Goal: Navigation & Orientation: Find specific page/section

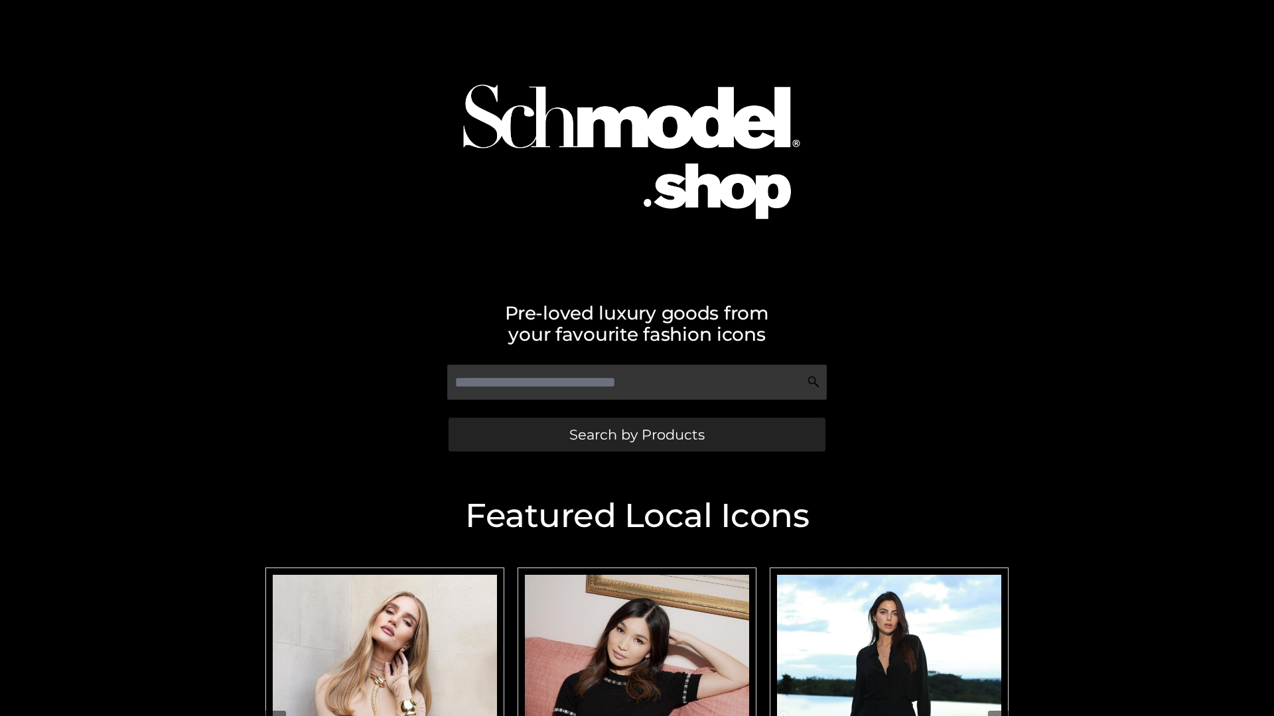
click at [636, 435] on span "Search by Products" at bounding box center [636, 435] width 135 height 14
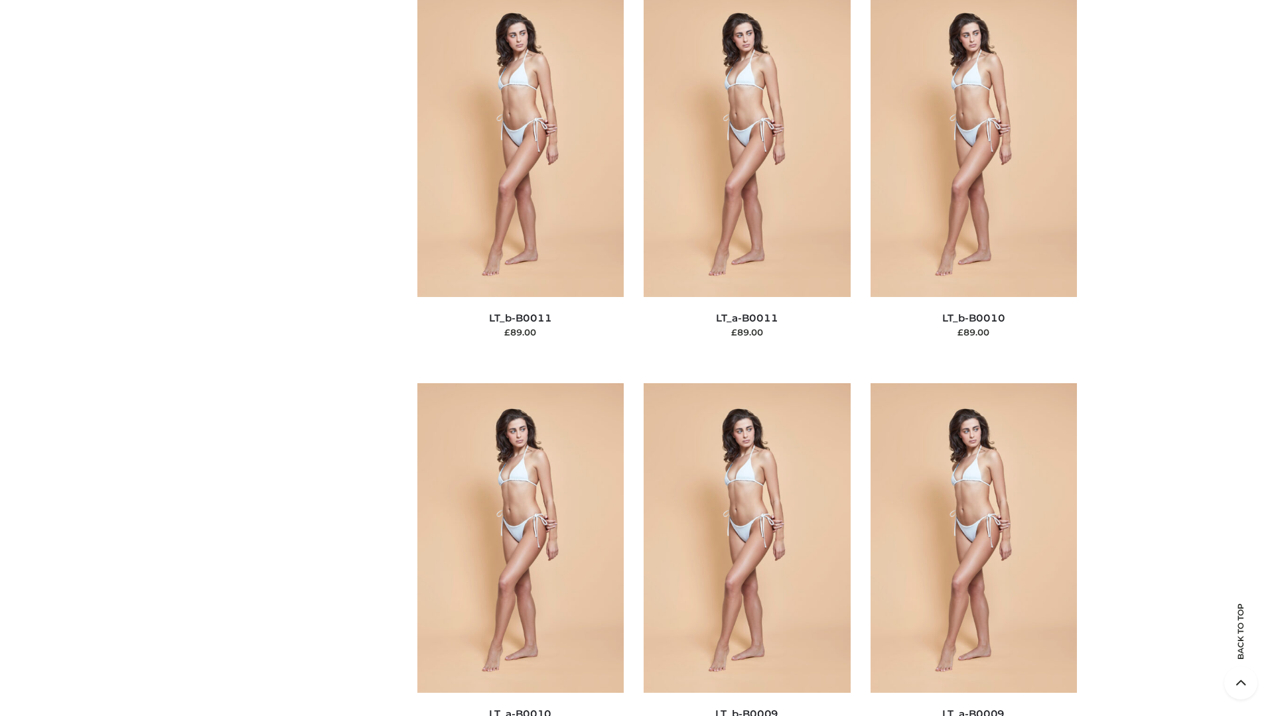
scroll to position [5958, 0]
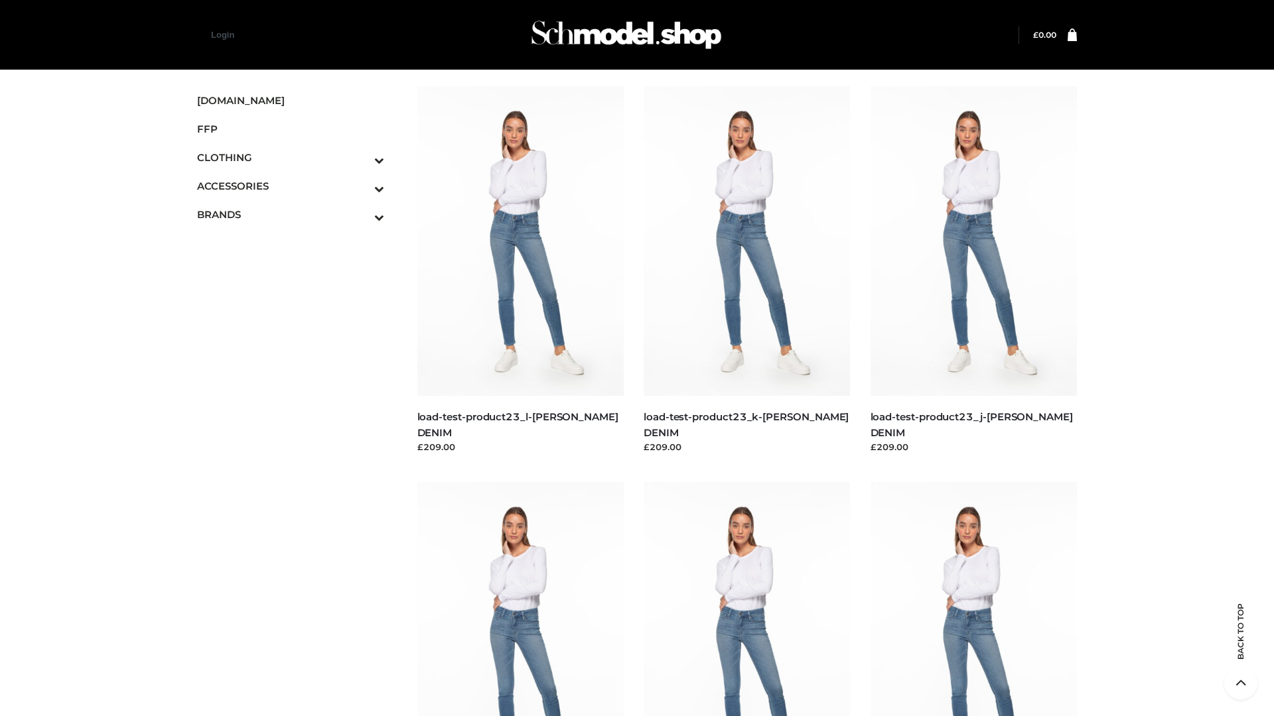
scroll to position [1164, 0]
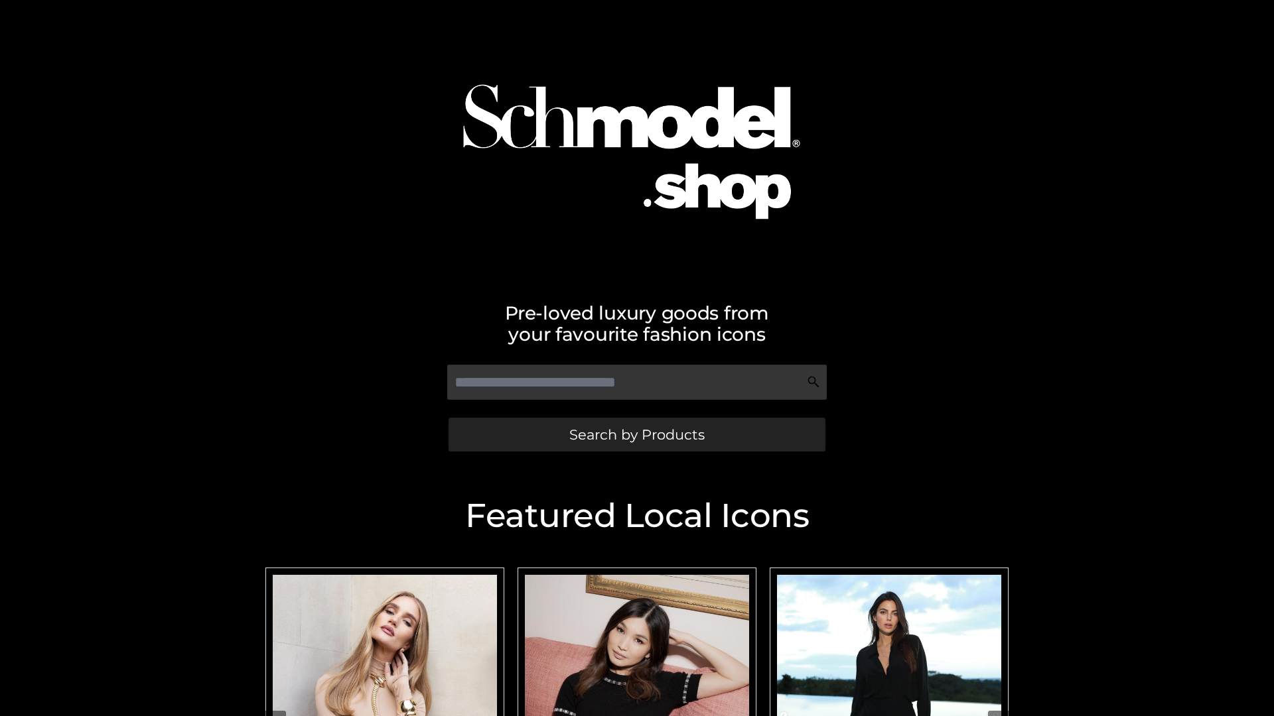
click at [636, 435] on span "Search by Products" at bounding box center [636, 435] width 135 height 14
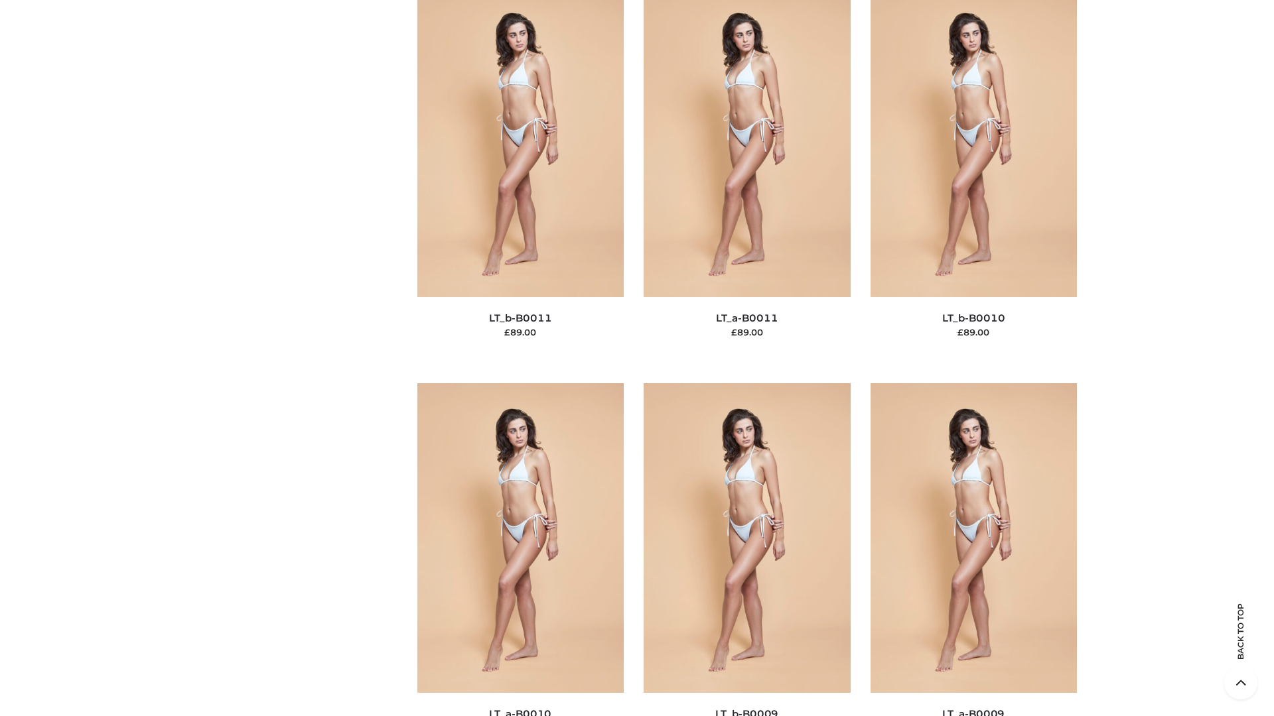
scroll to position [5958, 0]
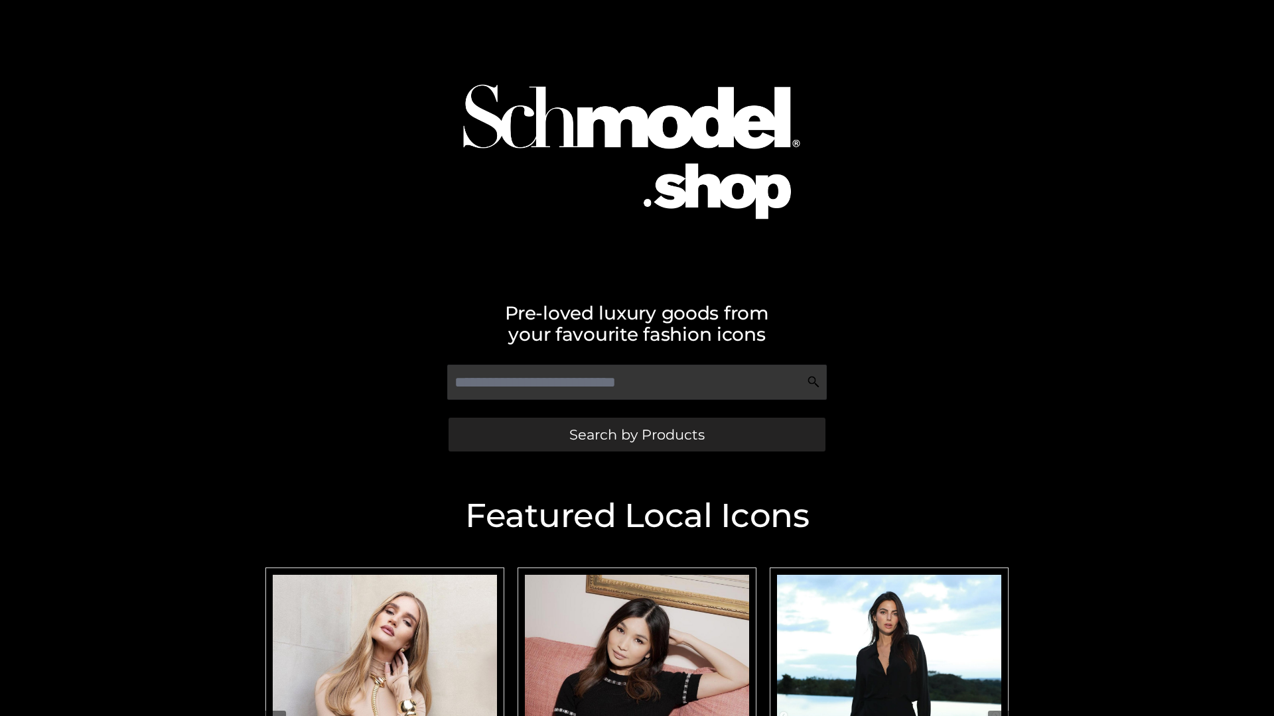
click at [636, 435] on span "Search by Products" at bounding box center [636, 435] width 135 height 14
